Goal: Task Accomplishment & Management: Manage account settings

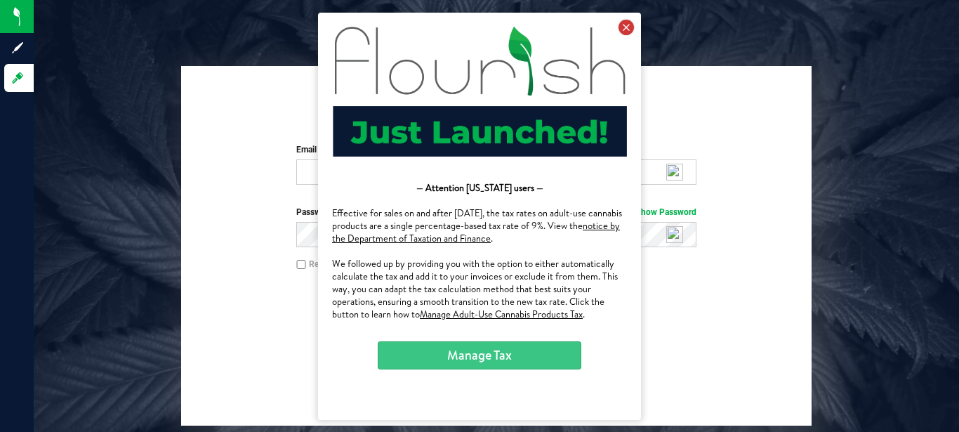
click at [626, 30] on icon at bounding box center [626, 26] width 15 height 15
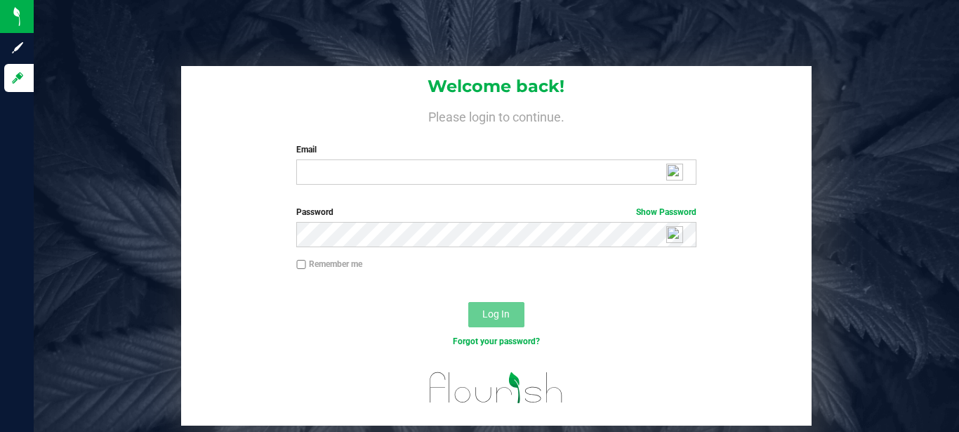
click html "— Attention [US_STATE] users — Effective for sales on and after [DATE], the tax…"
click at [310, 172] on input "Email" at bounding box center [496, 171] width 400 height 25
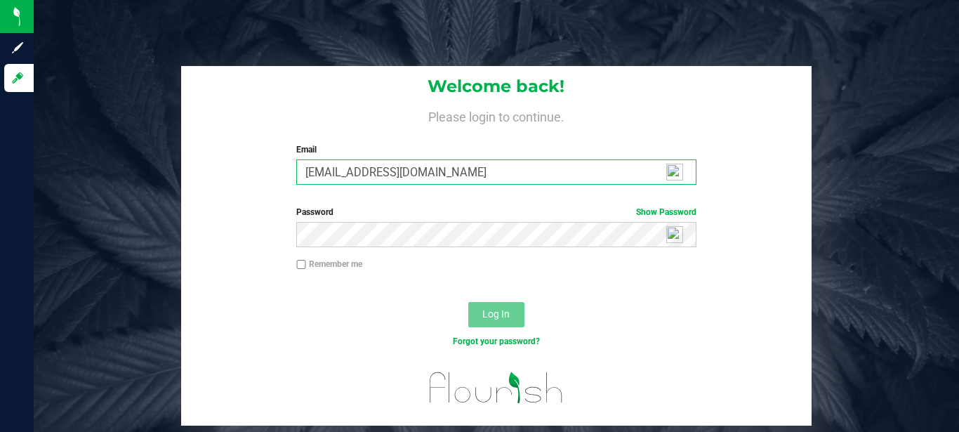
type input "[EMAIL_ADDRESS][DOMAIN_NAME]"
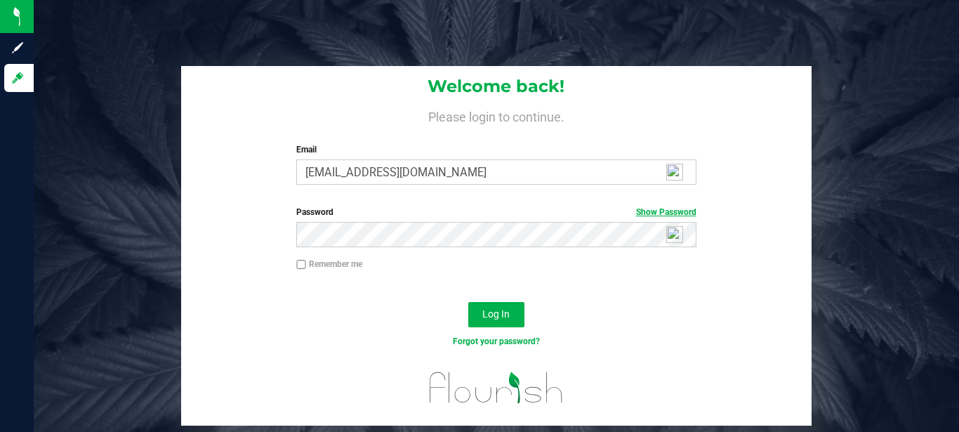
click at [653, 211] on link "Show Password" at bounding box center [666, 212] width 60 height 10
click at [301, 262] on input "Remember me" at bounding box center [301, 265] width 10 height 10
checkbox input "true"
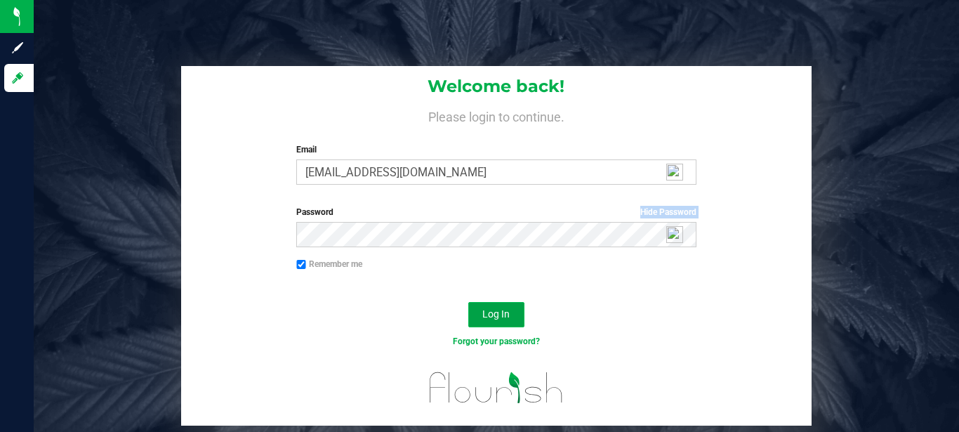
click at [495, 315] on span "Log In" at bounding box center [495, 313] width 27 height 11
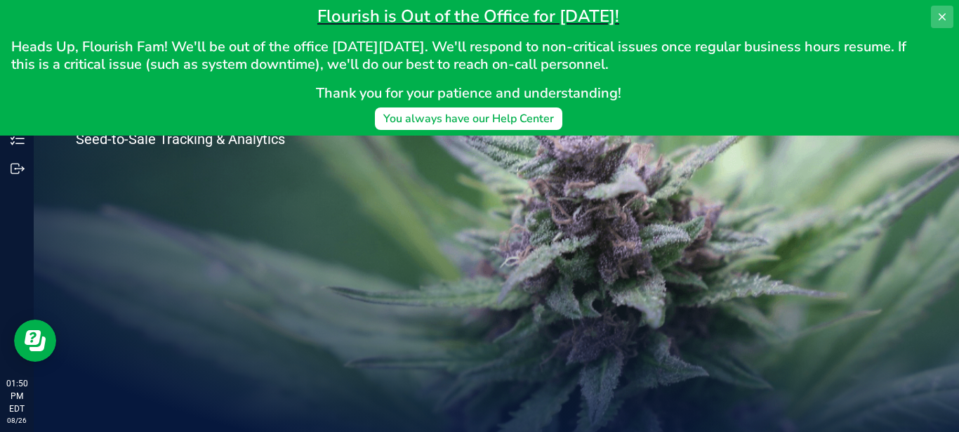
click at [940, 14] on icon at bounding box center [942, 16] width 7 height 7
click at [940, 14] on link "Hi, [PERSON_NAME]!" at bounding box center [891, 16] width 110 height 15
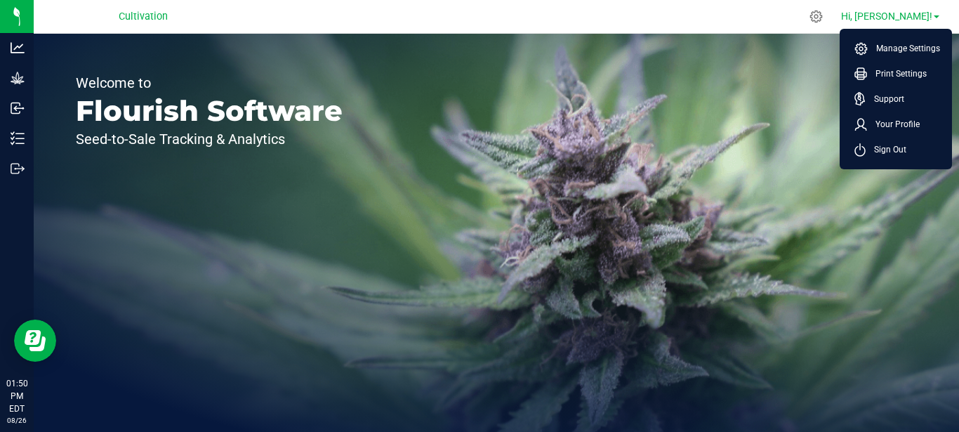
click at [940, 14] on link "Hi, [PERSON_NAME]!" at bounding box center [891, 16] width 110 height 15
